Goal: Find specific page/section: Find specific page/section

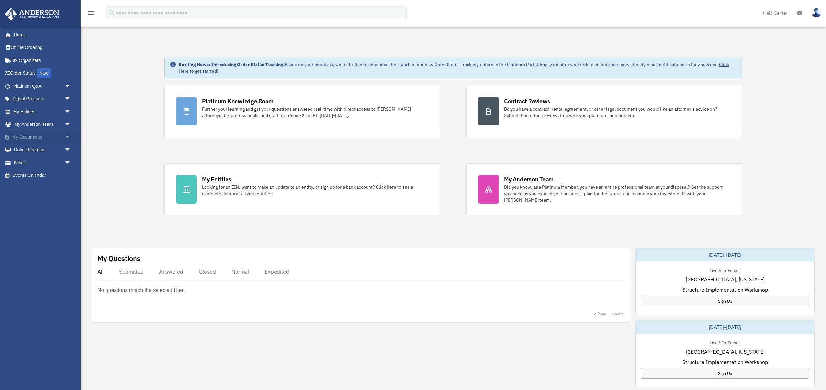
click at [67, 138] on span "arrow_drop_down" at bounding box center [71, 137] width 13 height 13
click at [27, 149] on link "Box" at bounding box center [45, 150] width 72 height 13
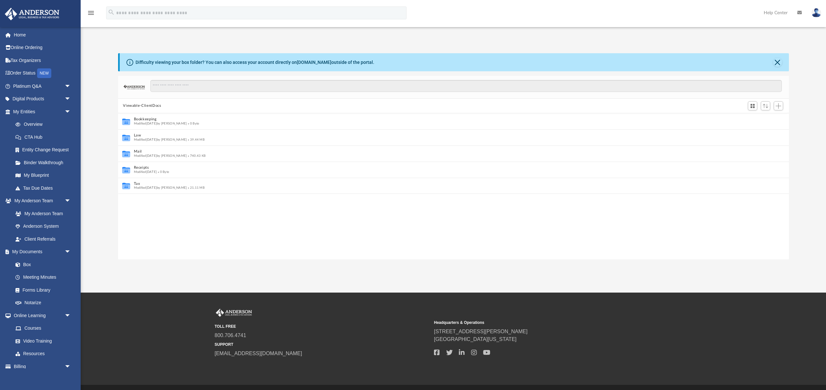
scroll to position [0, 0]
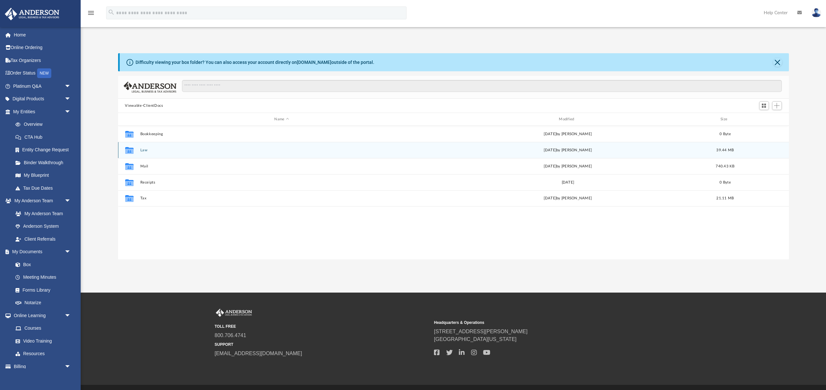
click at [142, 150] on button "Law" at bounding box center [281, 150] width 283 height 4
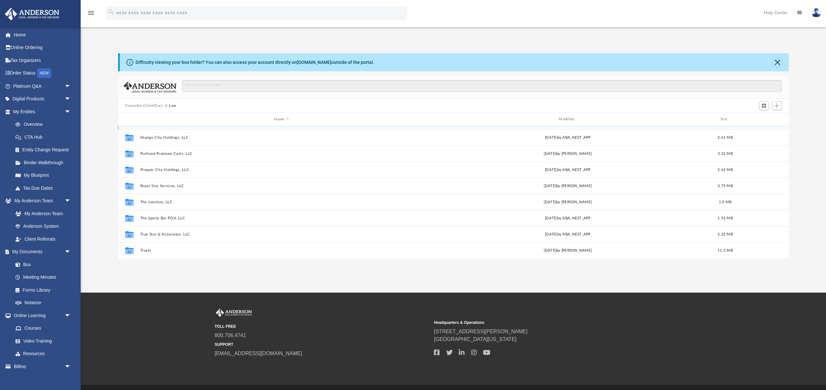
scroll to position [73, 0]
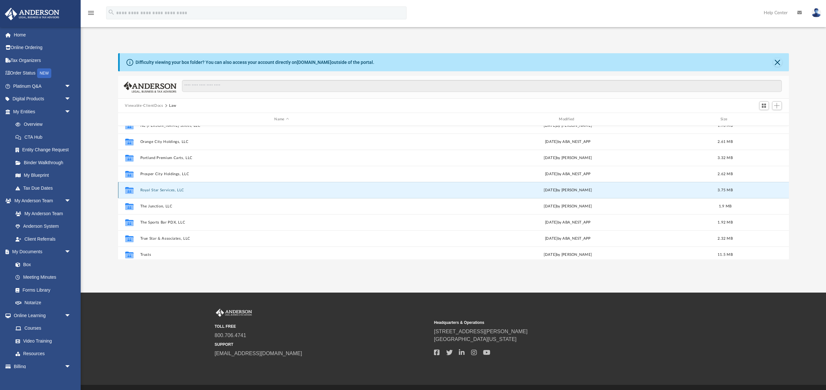
click at [151, 190] on button "Royal Star Services, LLC" at bounding box center [281, 190] width 283 height 4
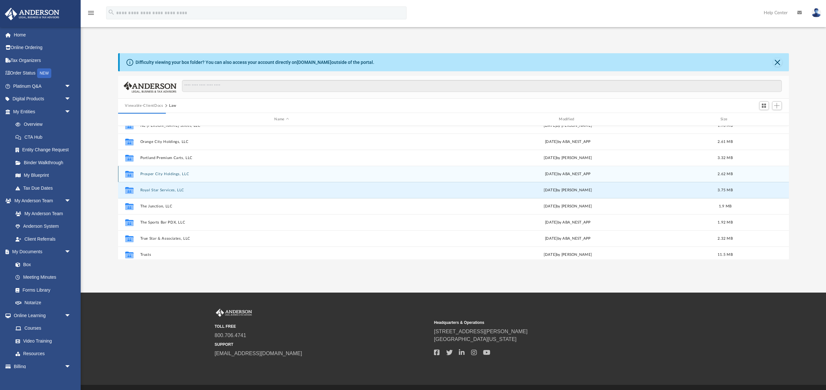
scroll to position [0, 0]
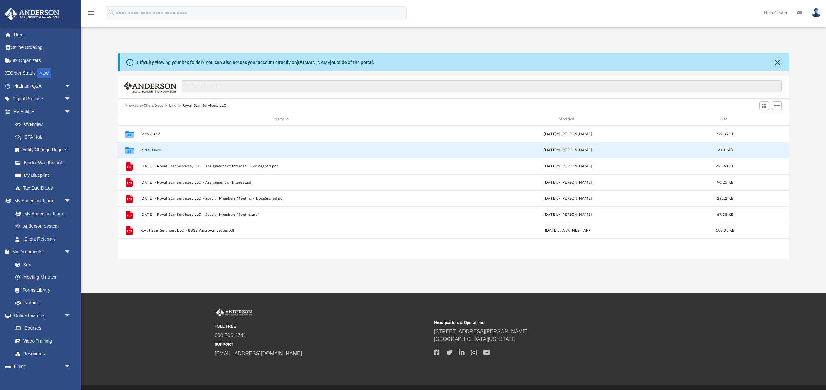
click at [147, 149] on button "Initial Docs" at bounding box center [281, 150] width 283 height 4
